Goal: Check status: Check status

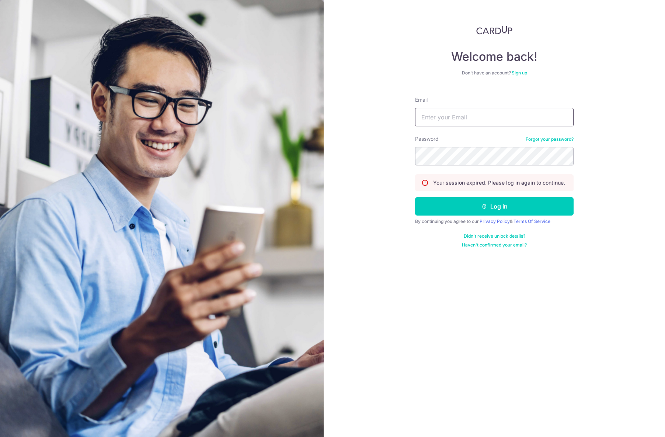
type input "[PERSON_NAME][EMAIL_ADDRESS][DOMAIN_NAME]"
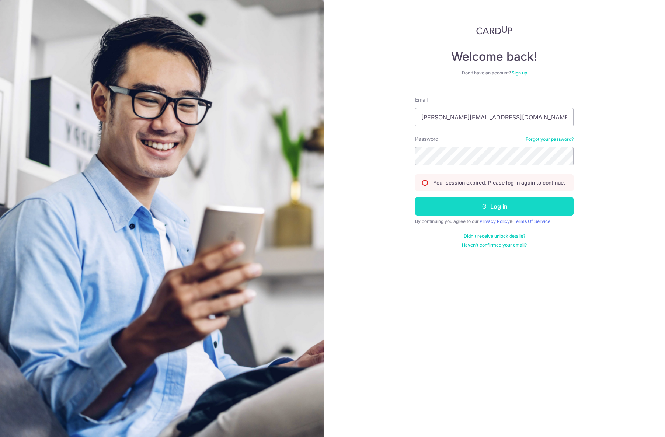
click at [459, 201] on button "Log in" at bounding box center [494, 206] width 159 height 18
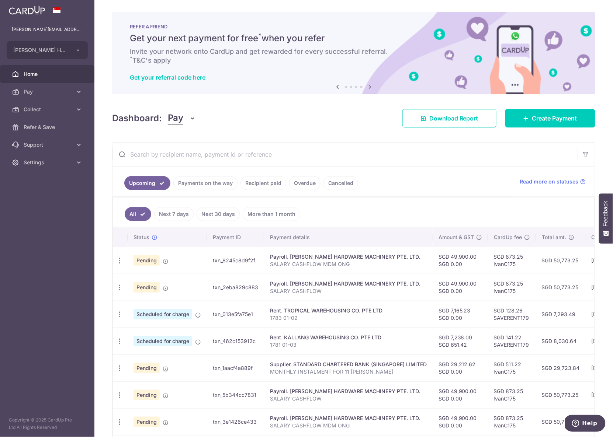
click at [241, 154] on input "text" at bounding box center [344, 155] width 465 height 24
paste input "txn_dc568845f4b"
type input "txn_dc568845f4b"
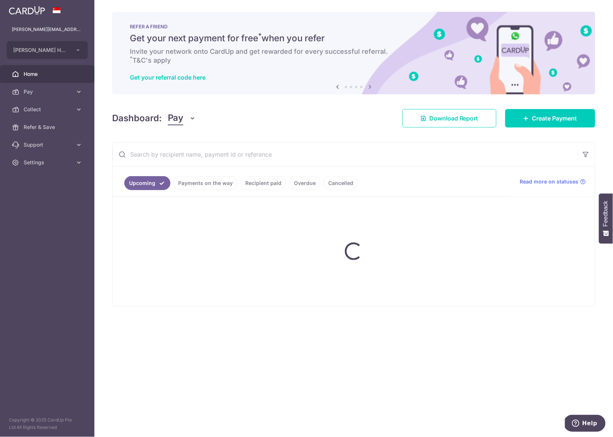
click at [261, 184] on link "Recipient paid" at bounding box center [263, 183] width 46 height 14
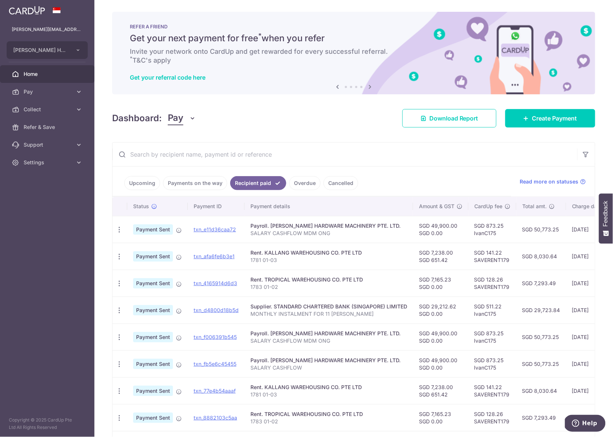
click at [226, 154] on input "text" at bounding box center [344, 155] width 465 height 24
paste input "txn_dc568845f4b"
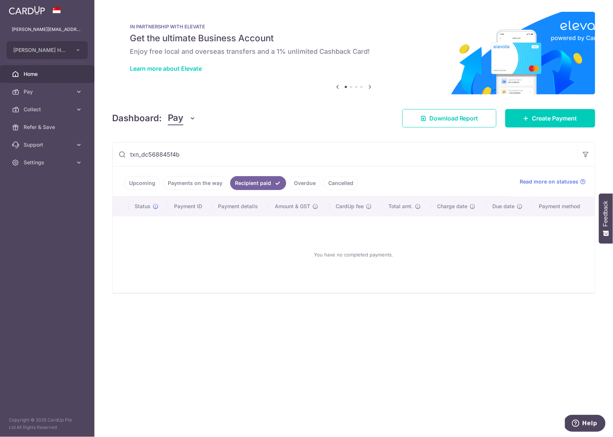
type input "txn_dc568845f4b"
click at [181, 186] on link "Payments on the way" at bounding box center [195, 183] width 64 height 14
click at [191, 157] on input "txn_dc568845f4b" at bounding box center [344, 155] width 465 height 24
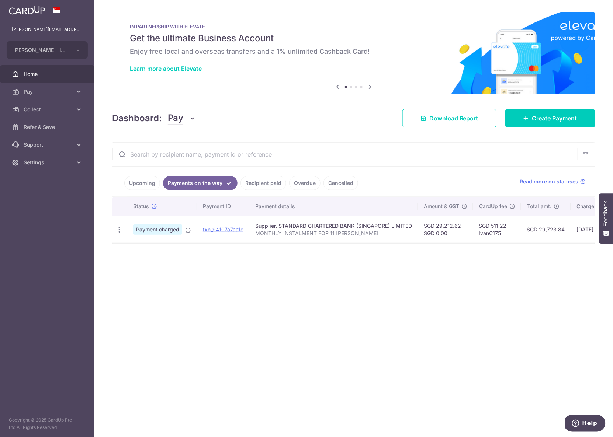
click at [261, 183] on link "Recipient paid" at bounding box center [263, 183] width 46 height 14
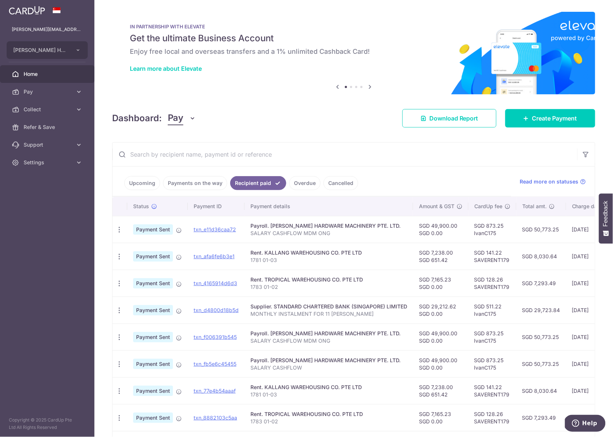
click at [216, 146] on input "text" at bounding box center [344, 155] width 465 height 24
paste input "txn_dc568845f4b"
type input "txn_dc568845f4b"
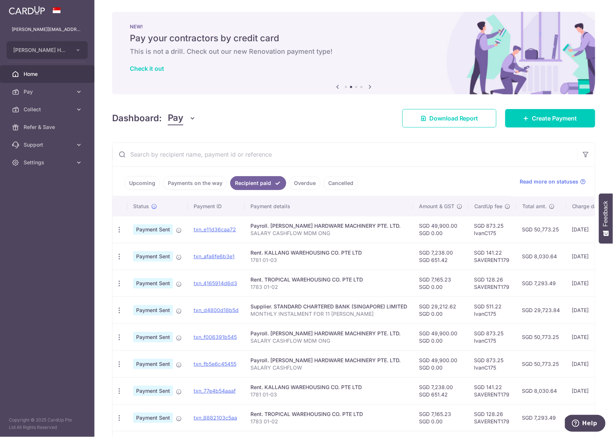
click at [314, 180] on link "Overdue" at bounding box center [304, 183] width 31 height 14
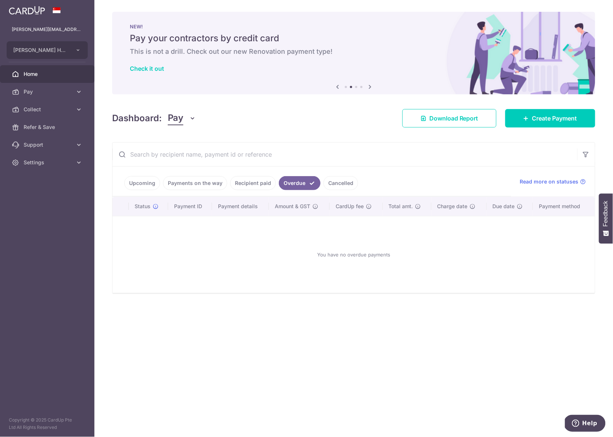
click at [246, 186] on link "Recipient paid" at bounding box center [253, 183] width 46 height 14
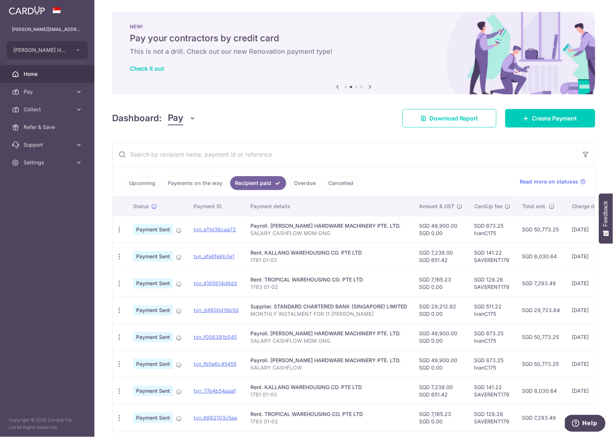
click at [331, 187] on link "Cancelled" at bounding box center [340, 183] width 35 height 14
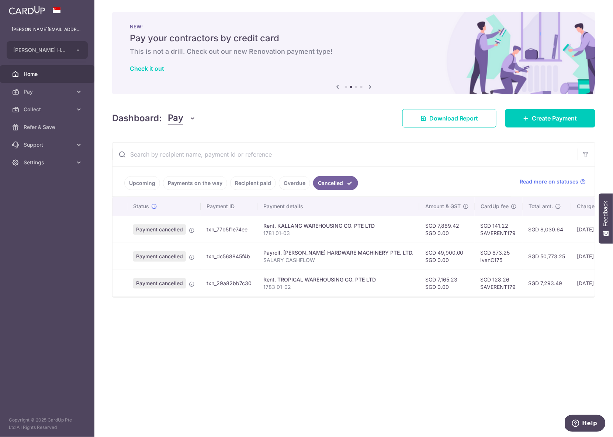
click at [278, 157] on input "text" at bounding box center [344, 155] width 465 height 24
paste input "txn_dc568845f4b"
type input "txn_dc568845f4b"
